Goal: Task Accomplishment & Management: Use online tool/utility

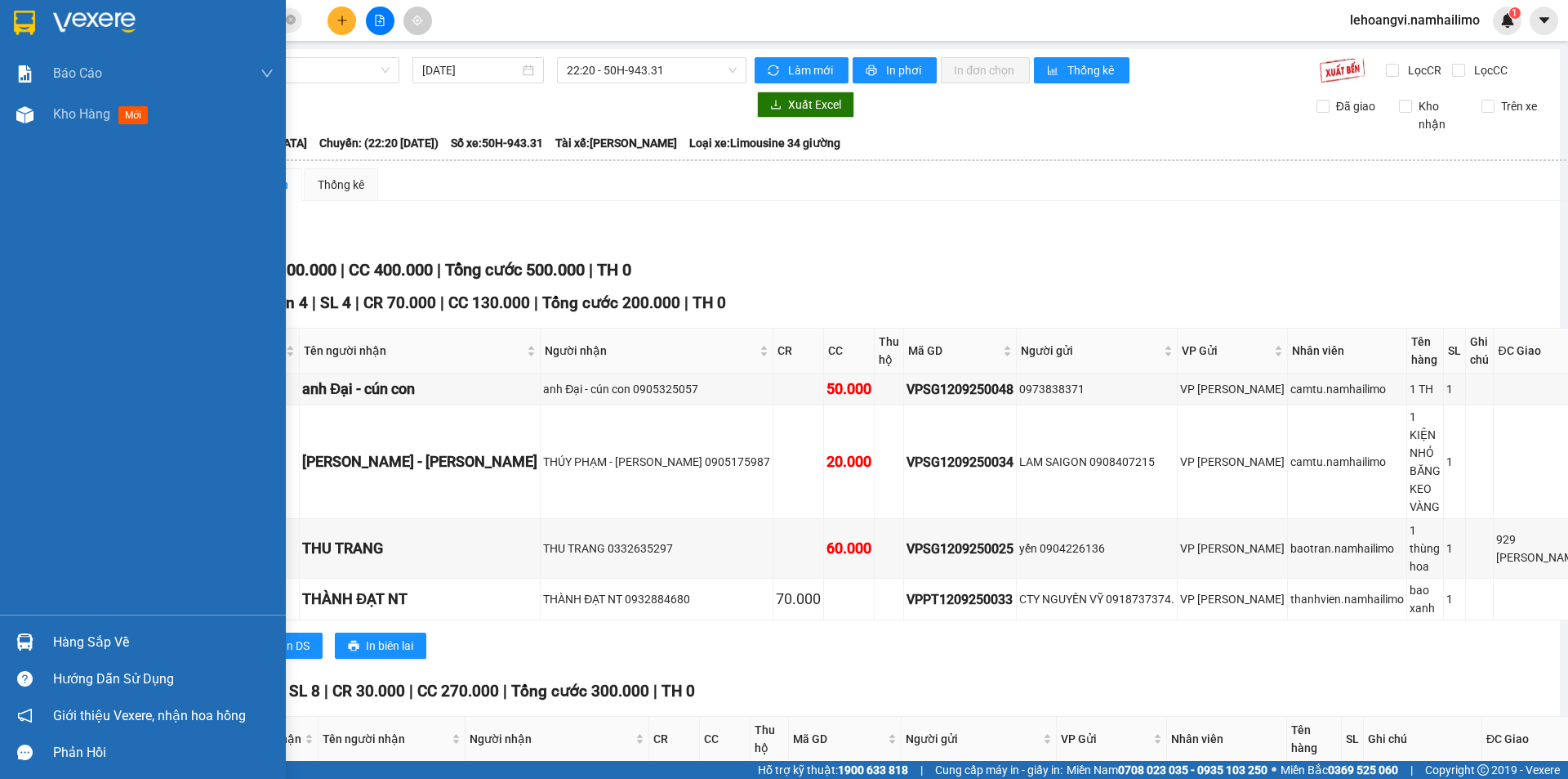
scroll to position [277, 0]
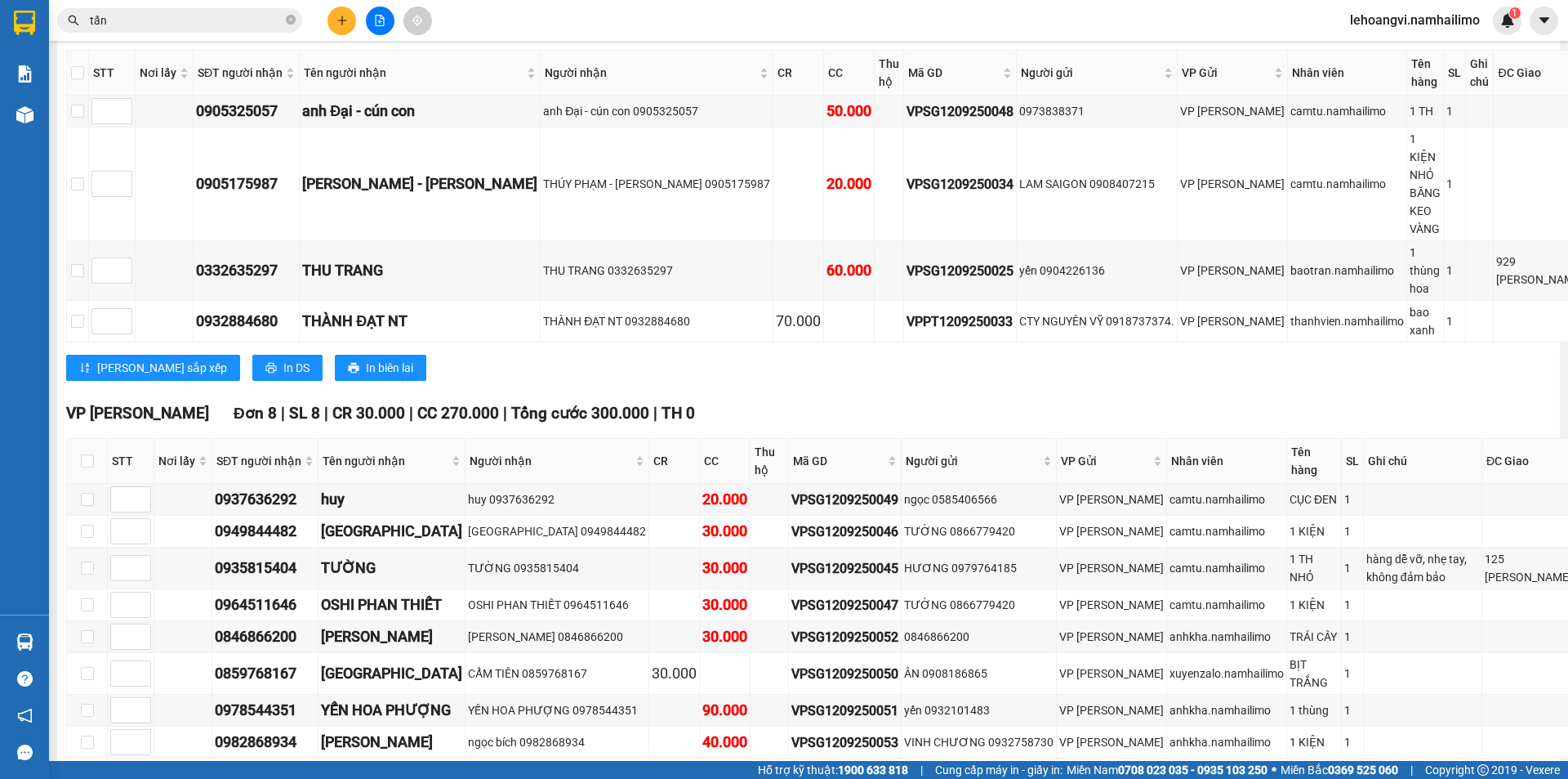
click at [714, 771] on div "[PERSON_NAME] sắp xếp Nhập kho nhận In DS In biên lai" at bounding box center [826, 783] width 1521 height 26
click at [82, 454] on input "checkbox" at bounding box center [87, 461] width 13 height 13
checkbox input "true"
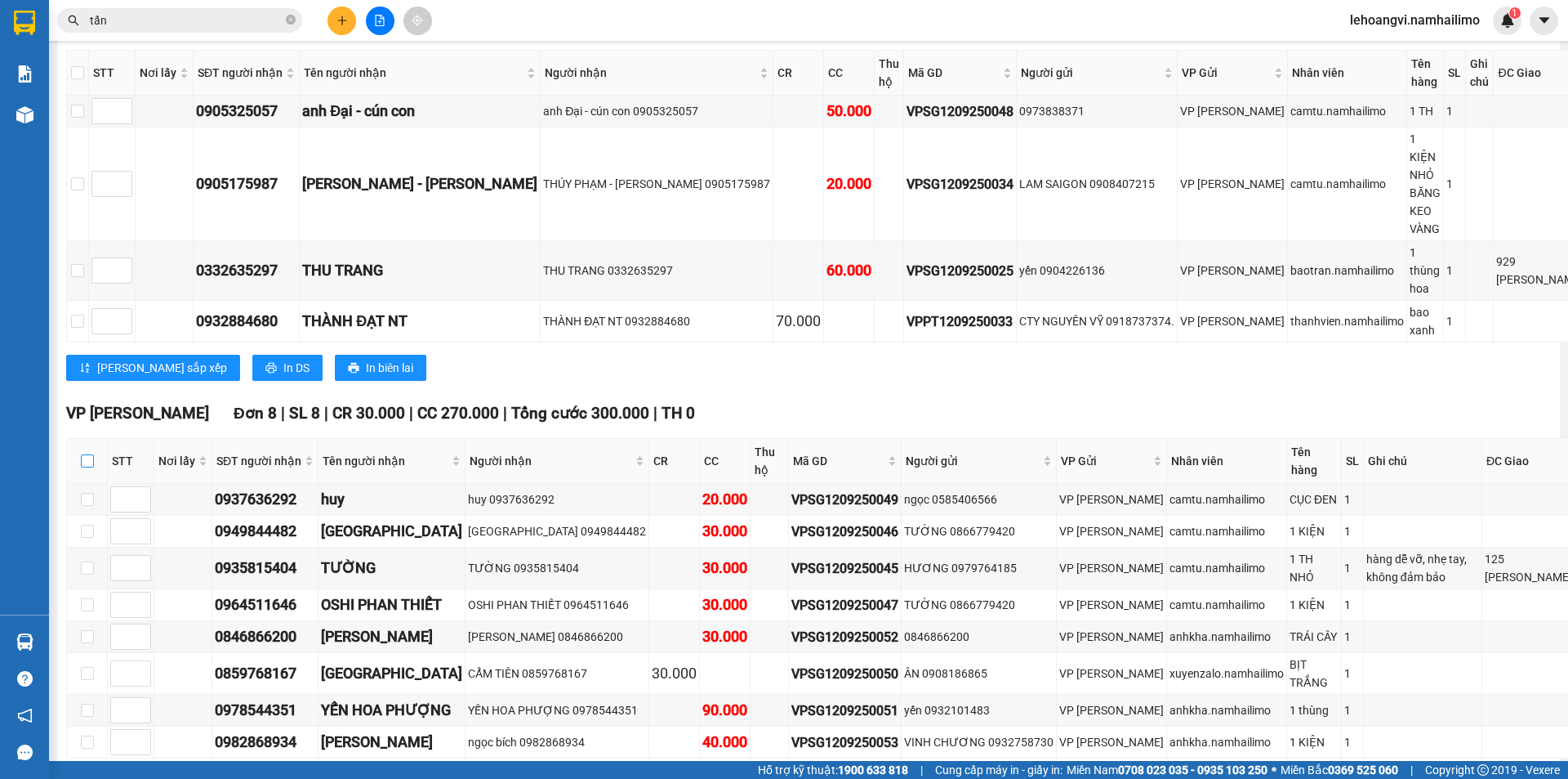
checkbox input "true"
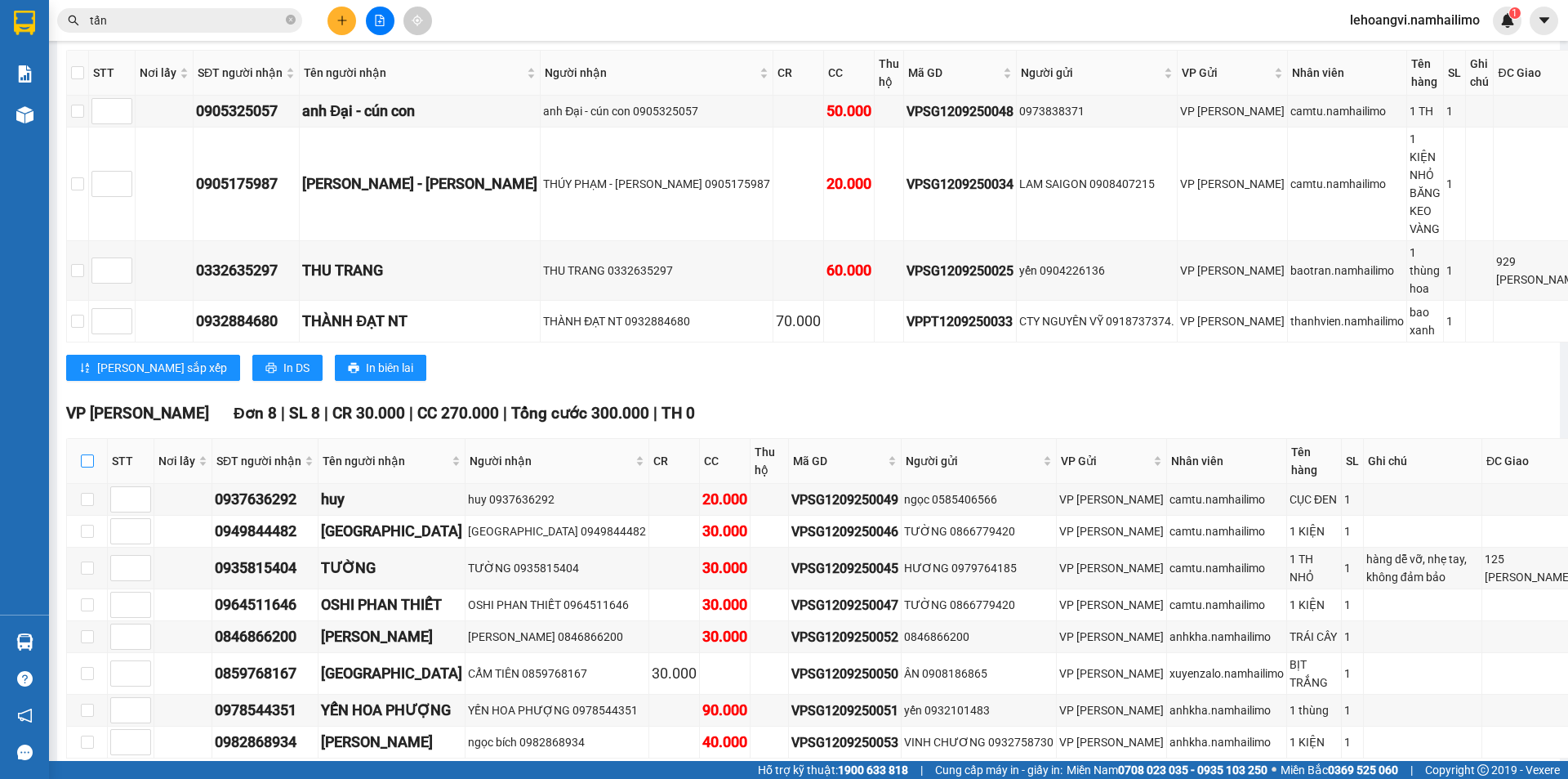
checkbox input "true"
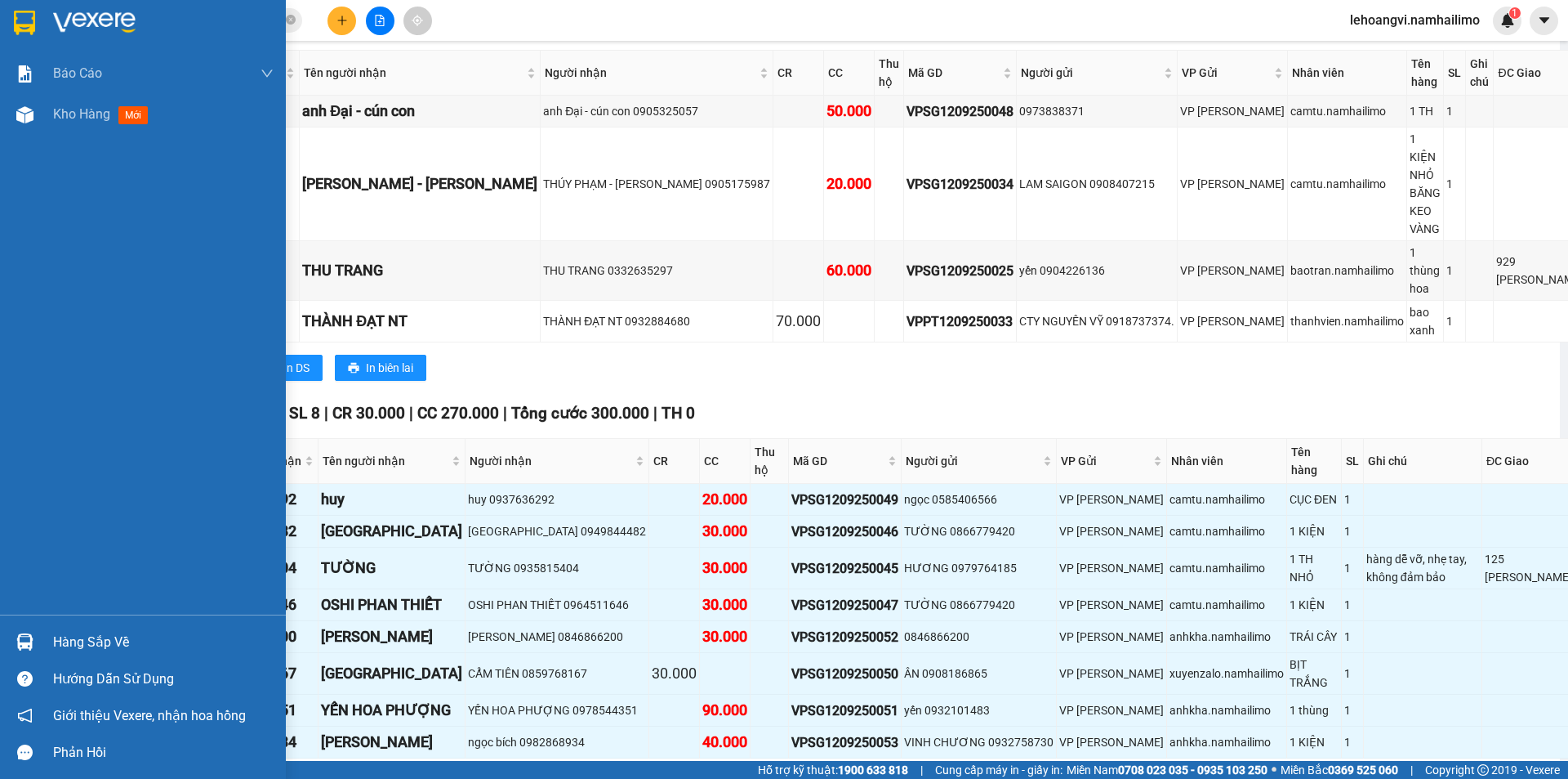
drag, startPoint x: 79, startPoint y: 602, endPoint x: 82, endPoint y: 615, distance: 13.3
click at [81, 612] on div "Báo cáo Báo cáo dòng tiền (trạm) Doanh số tạo đơn theo VP gửi (trạm) Kho hàng m…" at bounding box center [142, 334] width 286 height 562
click at [92, 625] on div "Hàng sắp về" at bounding box center [142, 642] width 286 height 37
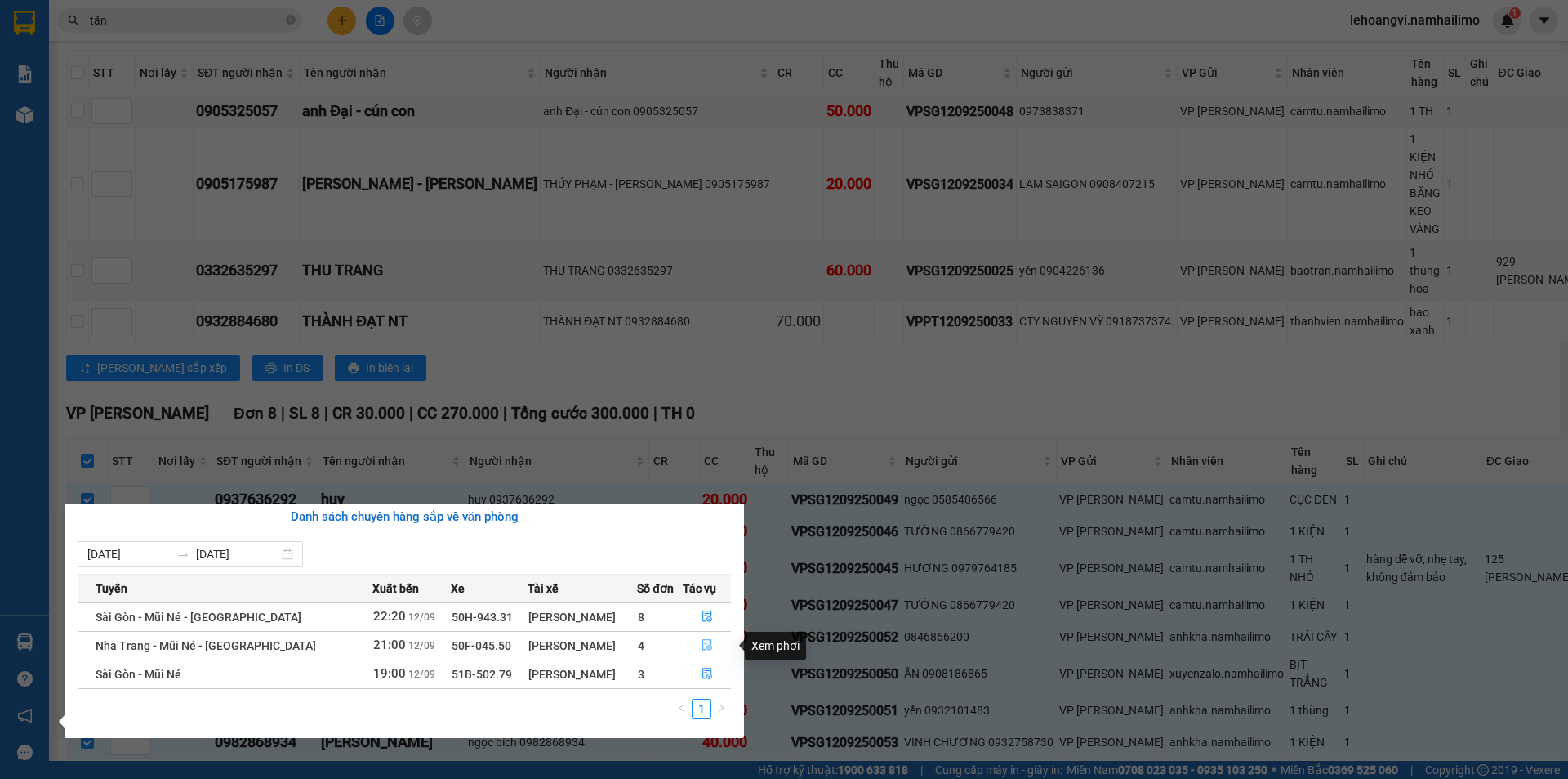
click at [702, 643] on icon "file-done" at bounding box center [707, 646] width 10 height 12
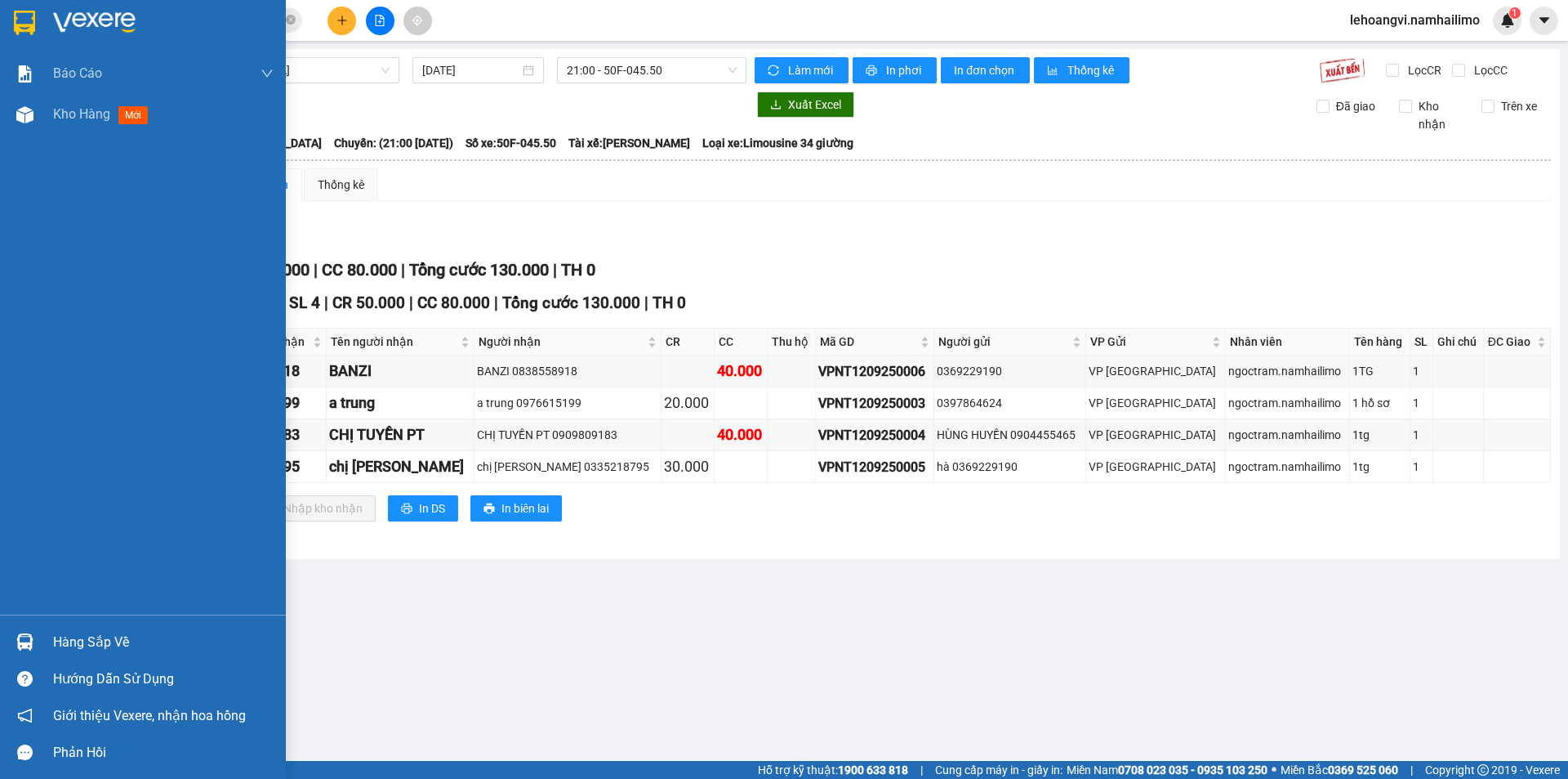
click at [38, 637] on div at bounding box center [25, 642] width 28 height 28
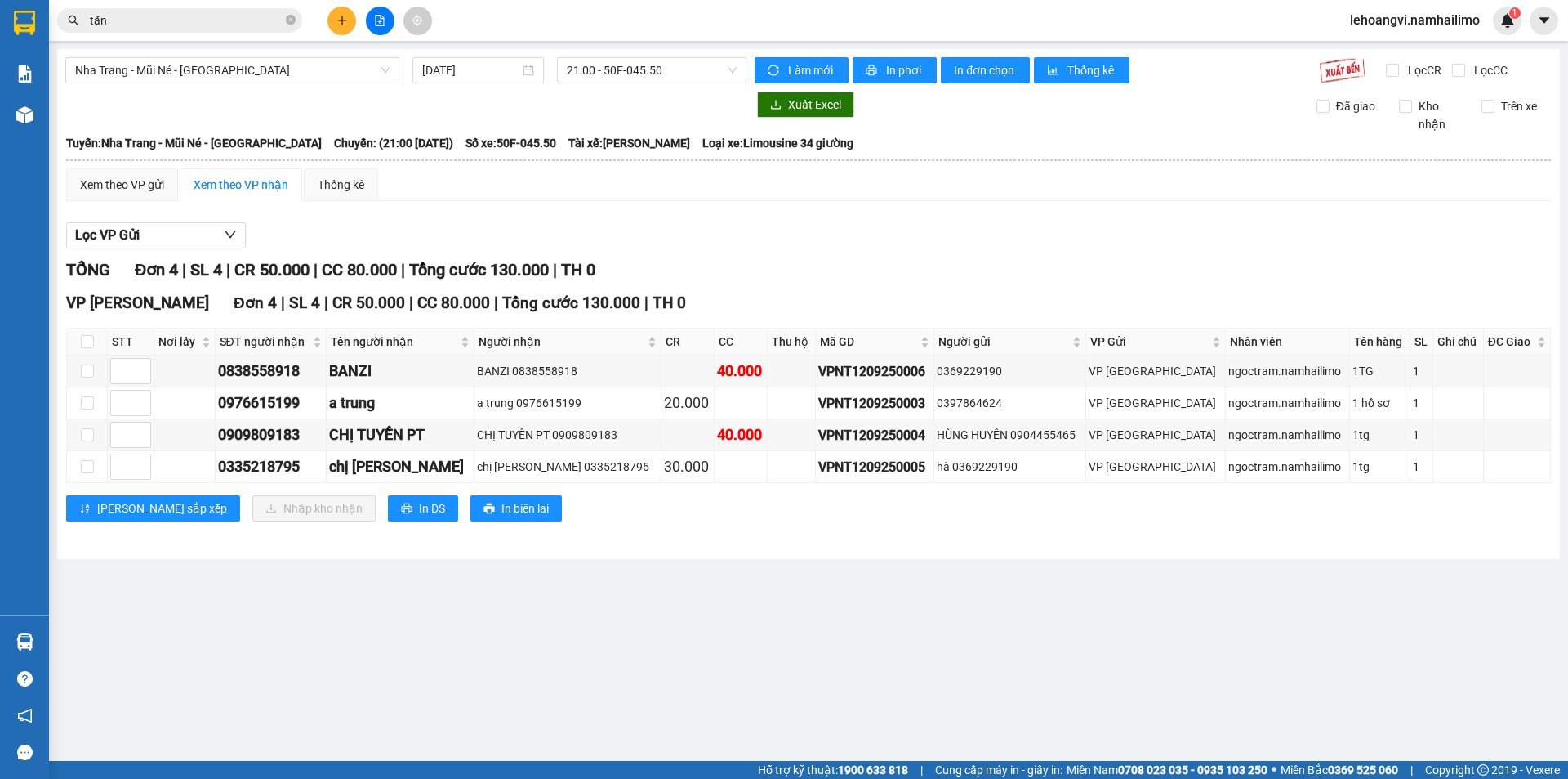
click at [829, 627] on section "Kết quả tìm kiếm ( 265 ) Bộ lọc Mã ĐH Trạng thái Món hàng Tổng cước Chưa cước N…" at bounding box center [784, 389] width 1568 height 779
click at [87, 343] on input "checkbox" at bounding box center [87, 342] width 13 height 13
checkbox input "true"
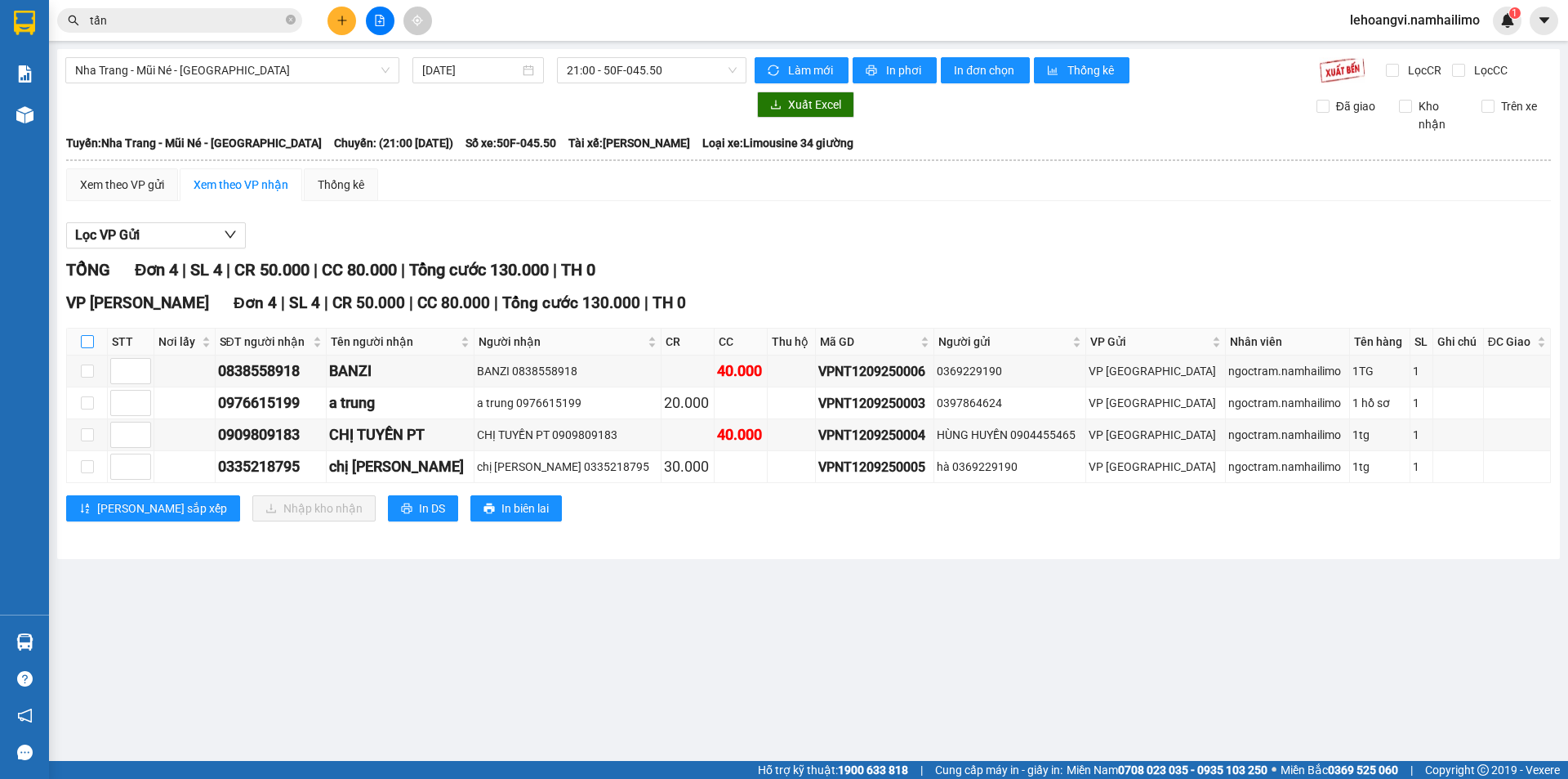
checkbox input "true"
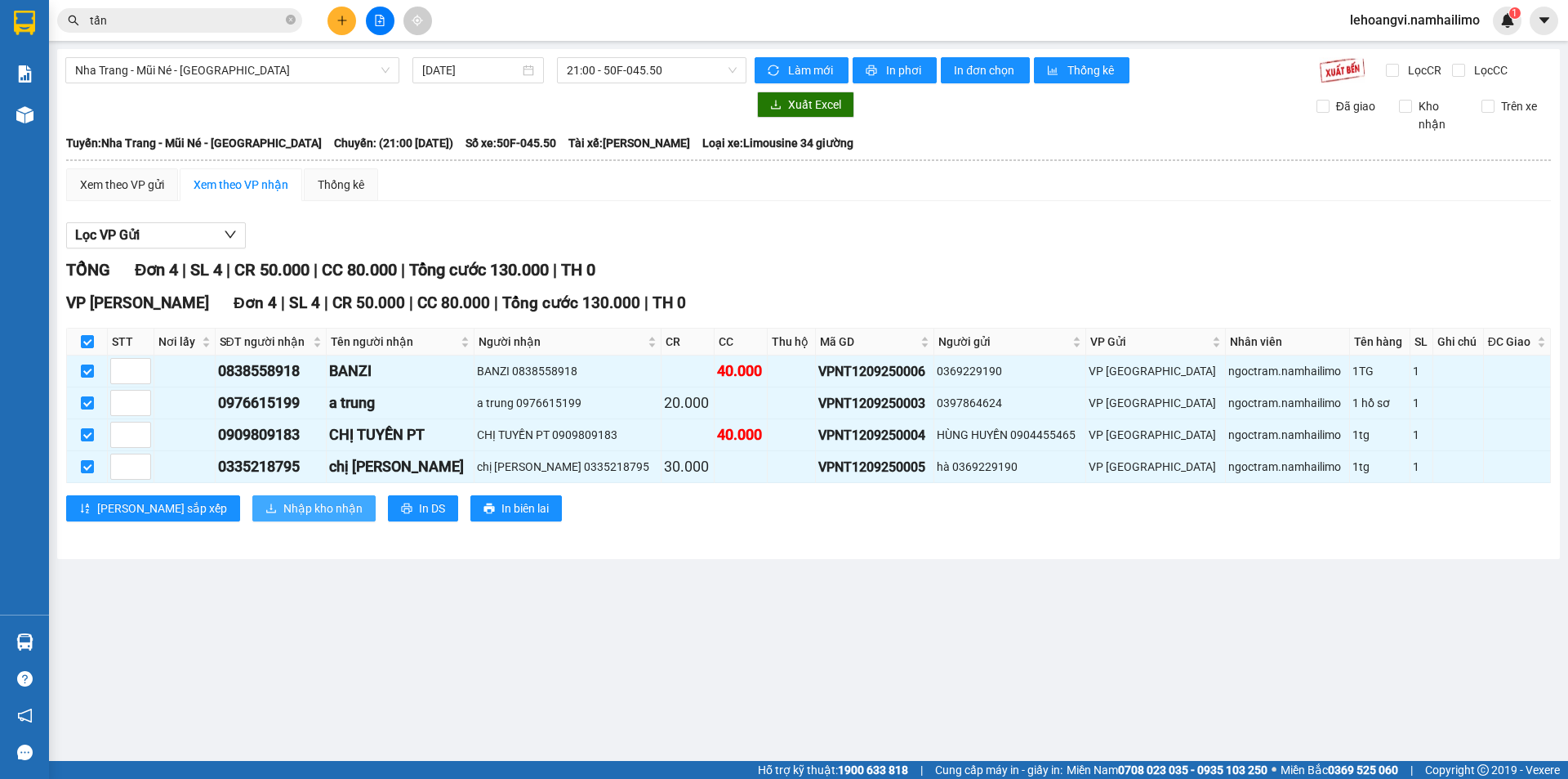
click at [283, 497] on button "Nhập kho nhận" at bounding box center [314, 507] width 123 height 26
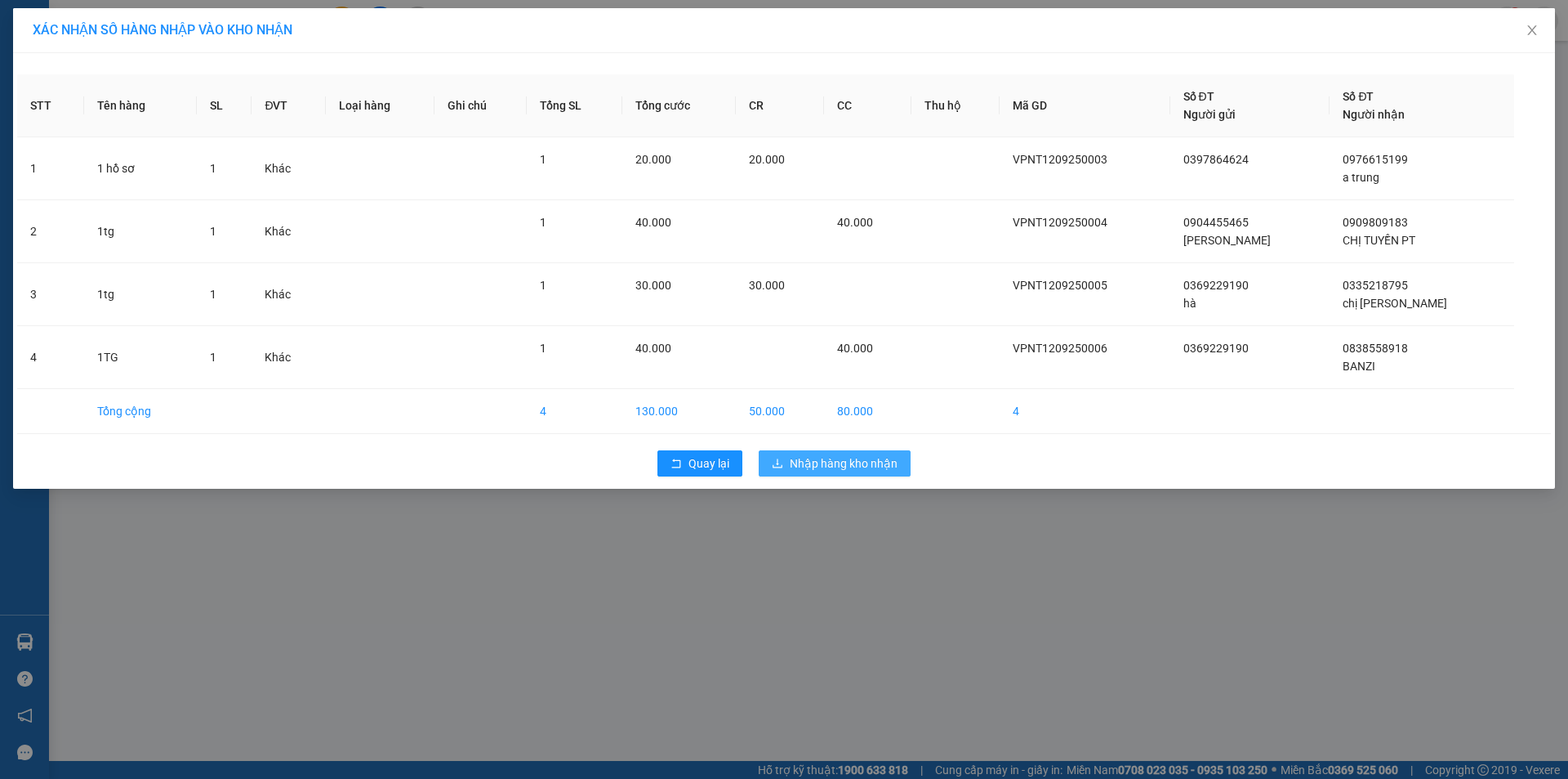
click at [851, 469] on span "Nhập hàng kho nhận" at bounding box center [843, 463] width 107 height 18
click at [851, 468] on span "Nhập hàng kho nhận" at bounding box center [843, 463] width 107 height 18
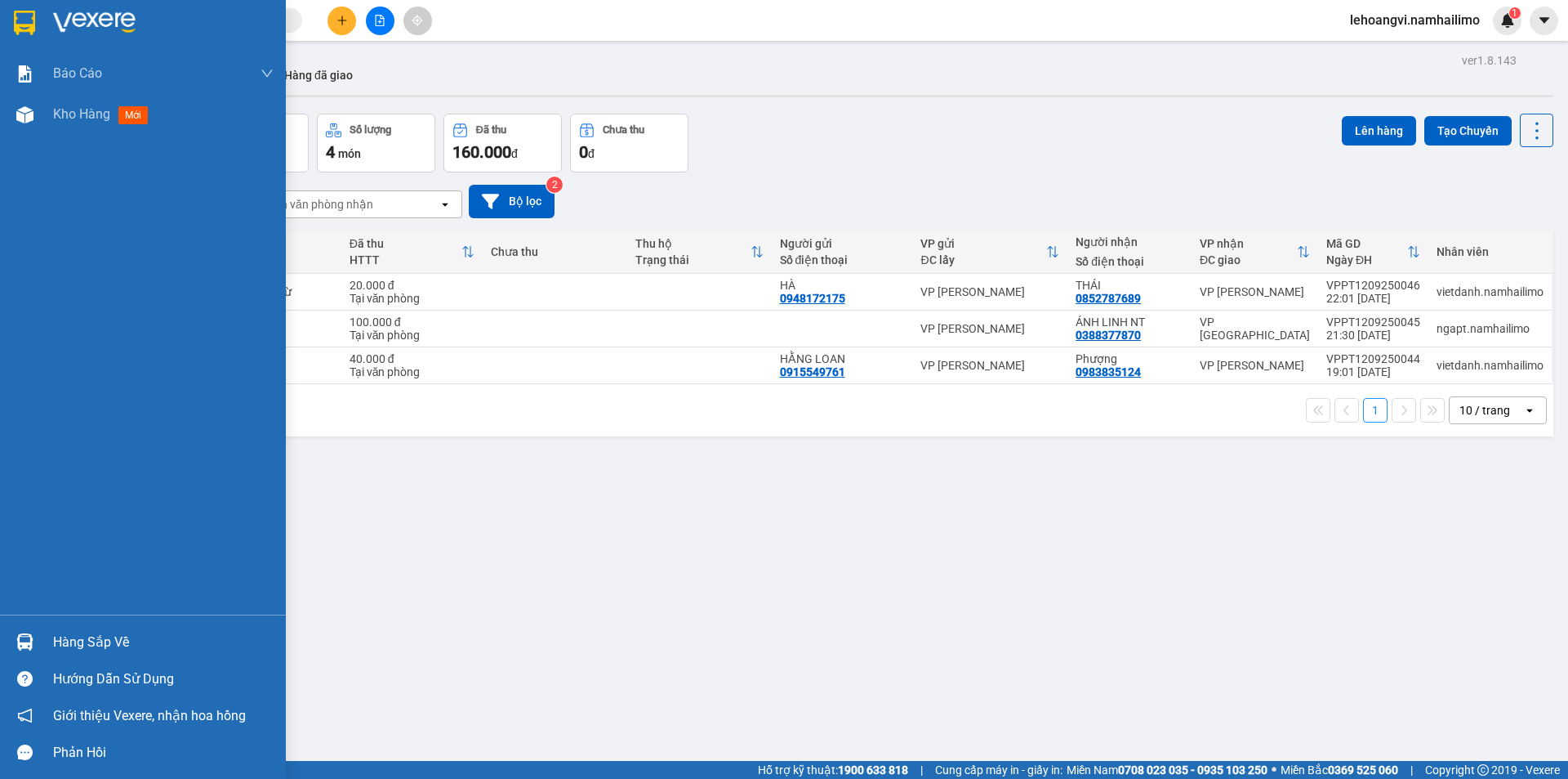
click at [38, 659] on div "Hàng sắp về" at bounding box center [142, 642] width 286 height 37
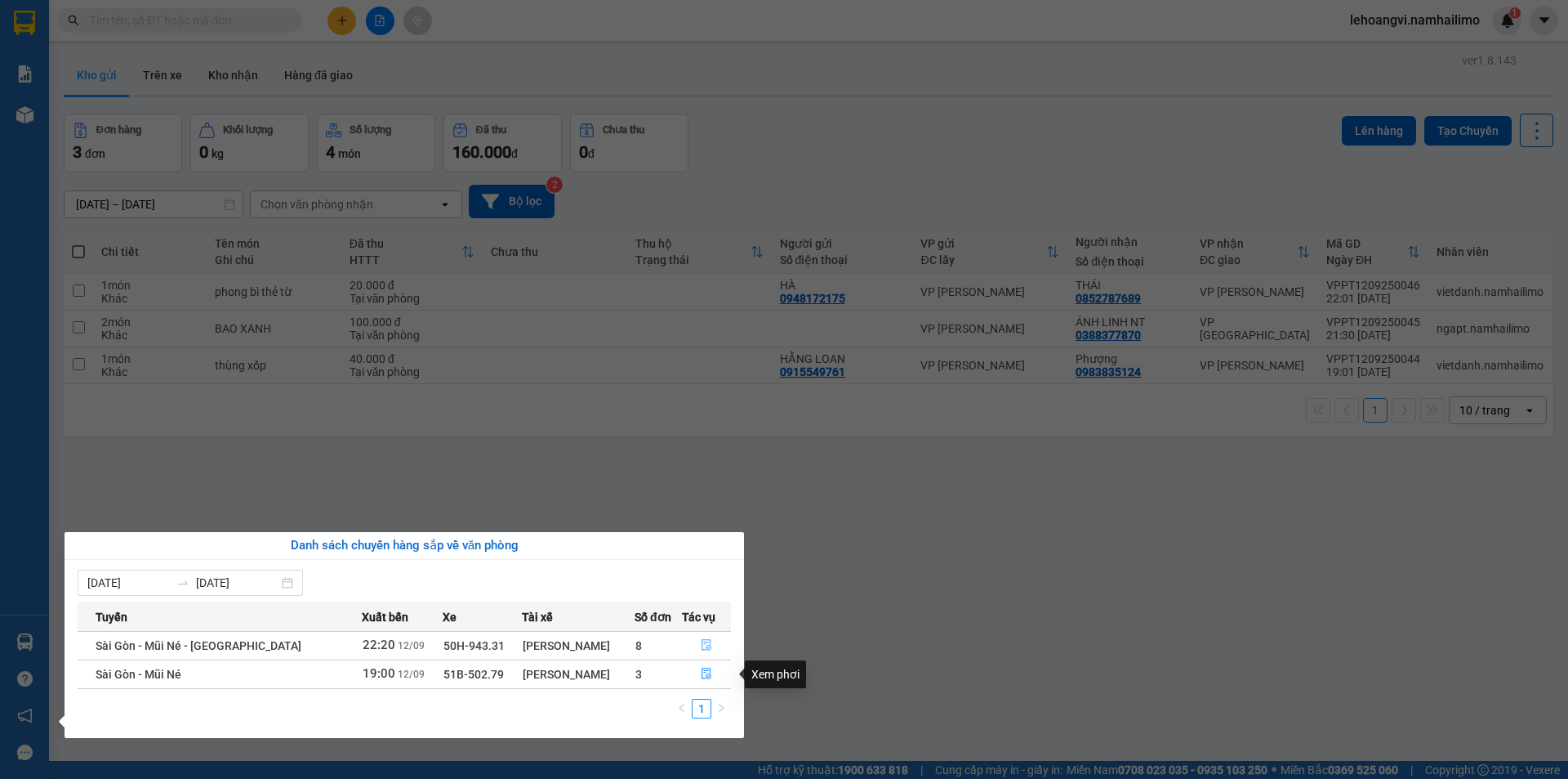
click at [704, 642] on icon "file-done" at bounding box center [706, 646] width 10 height 12
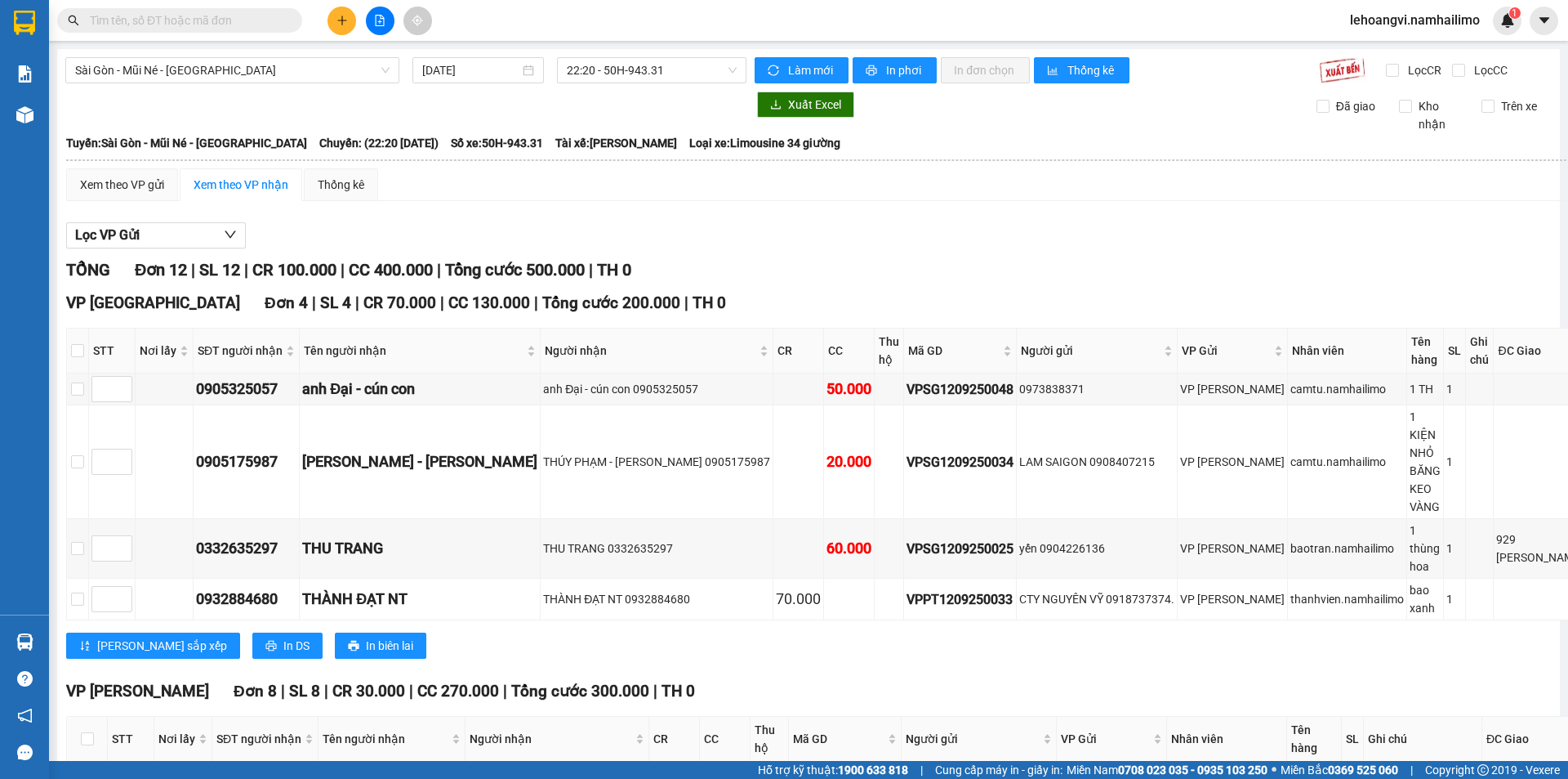
scroll to position [277, 0]
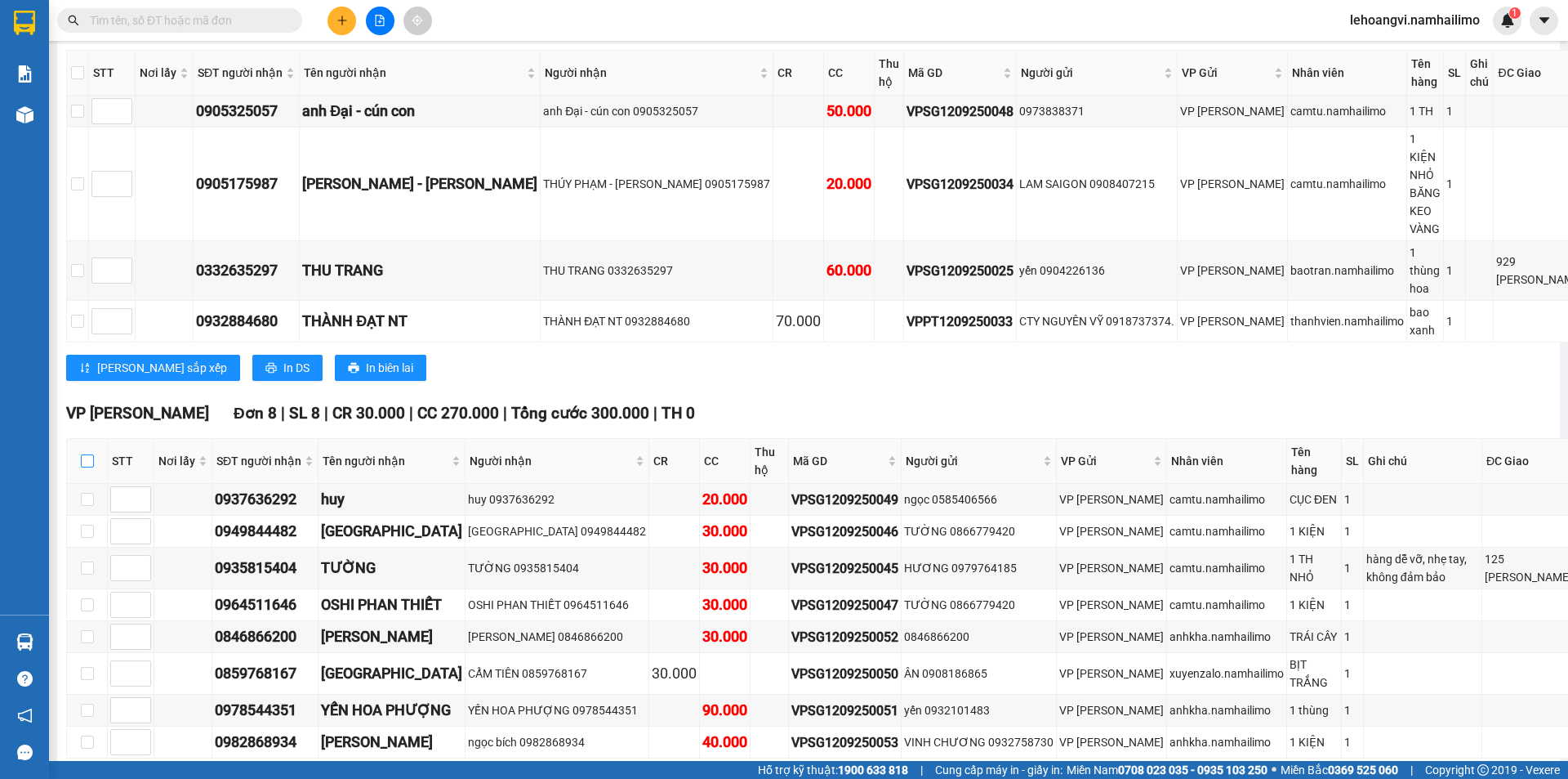
click at [87, 454] on input "checkbox" at bounding box center [87, 461] width 13 height 13
checkbox input "true"
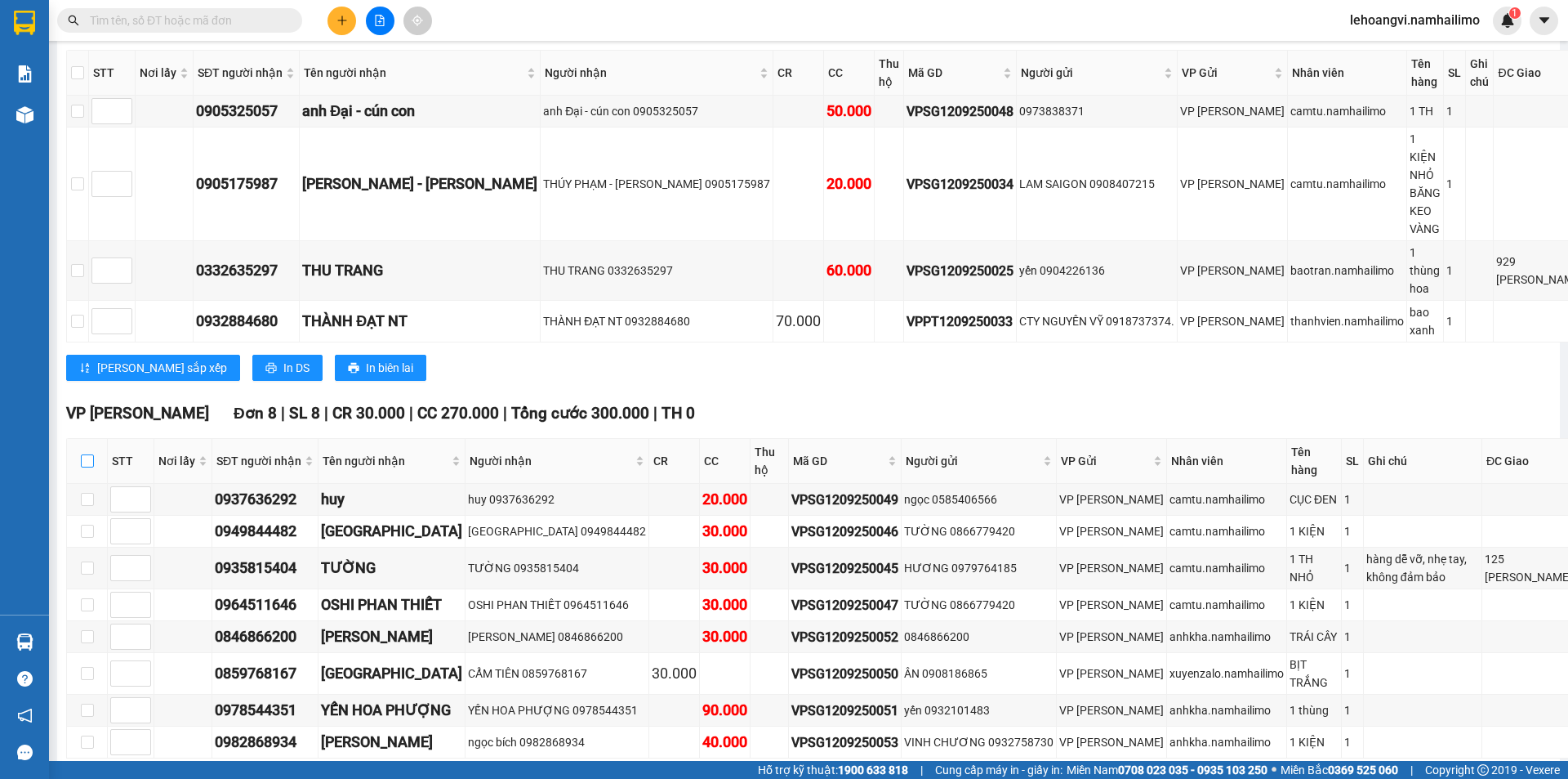
checkbox input "true"
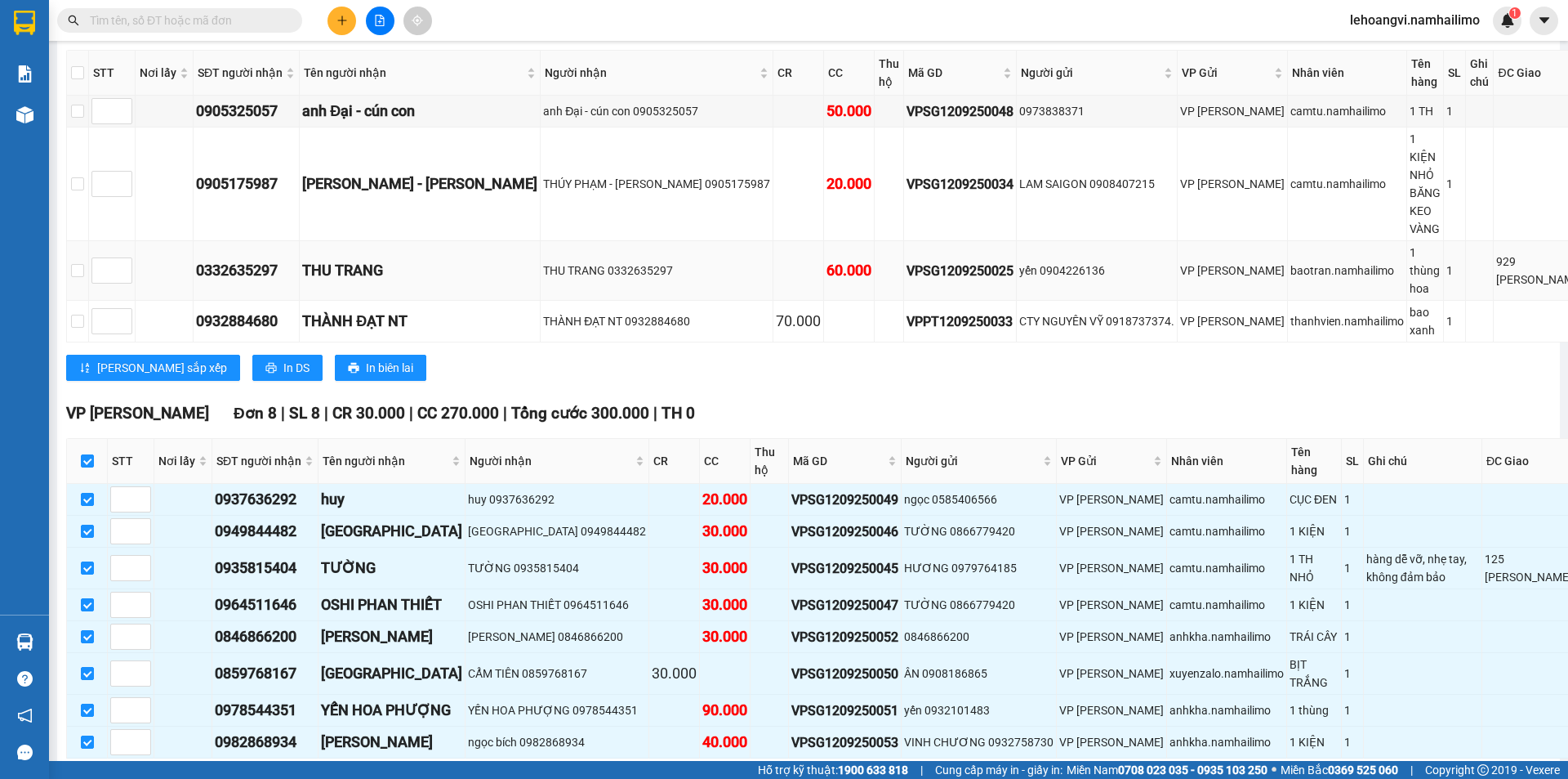
scroll to position [0, 0]
